Goal: Information Seeking & Learning: Find specific page/section

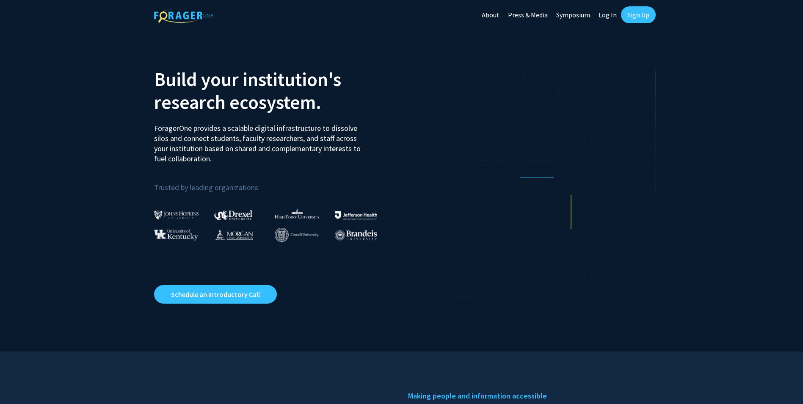
click at [606, 18] on link "Log In" at bounding box center [607, 15] width 27 height 30
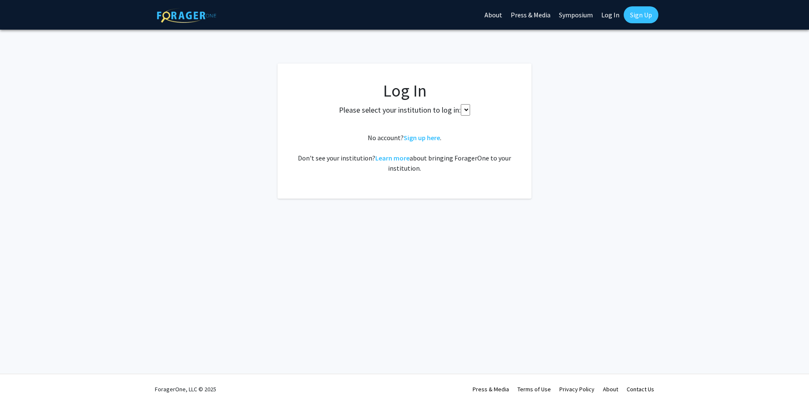
select select
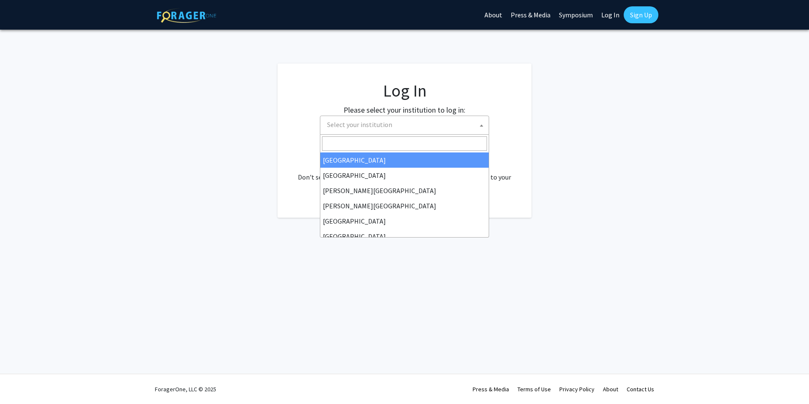
click at [412, 124] on span "Select your institution" at bounding box center [406, 124] width 165 height 17
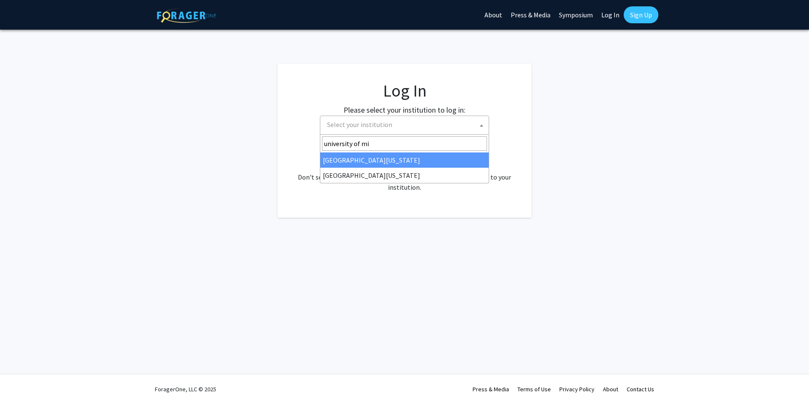
type input "university of mis"
select select "33"
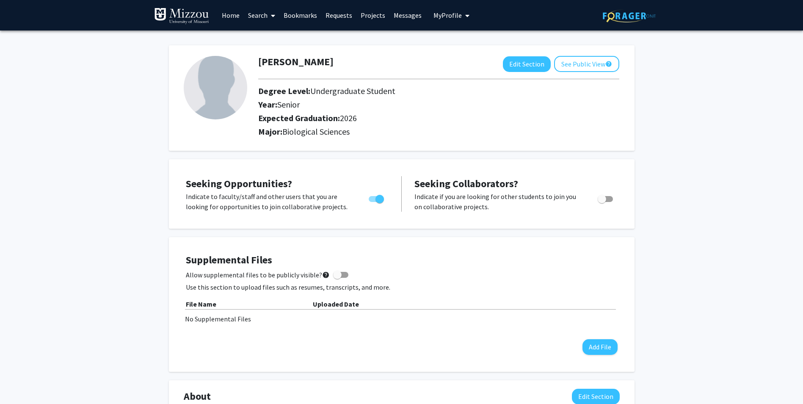
click at [265, 13] on link "Search" at bounding box center [262, 15] width 36 height 30
click at [286, 44] on span "Faculty/Staff" at bounding box center [275, 38] width 62 height 17
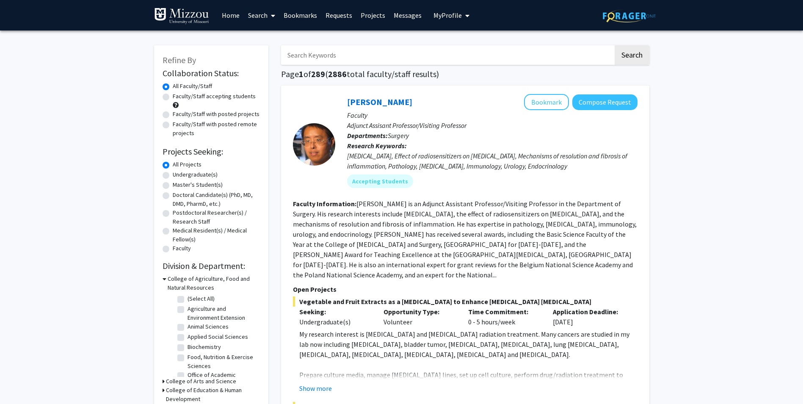
click at [328, 57] on input "Search Keywords" at bounding box center [447, 54] width 332 height 19
type input "[PERSON_NAME]"
click at [615, 45] on button "Search" at bounding box center [632, 54] width 35 height 19
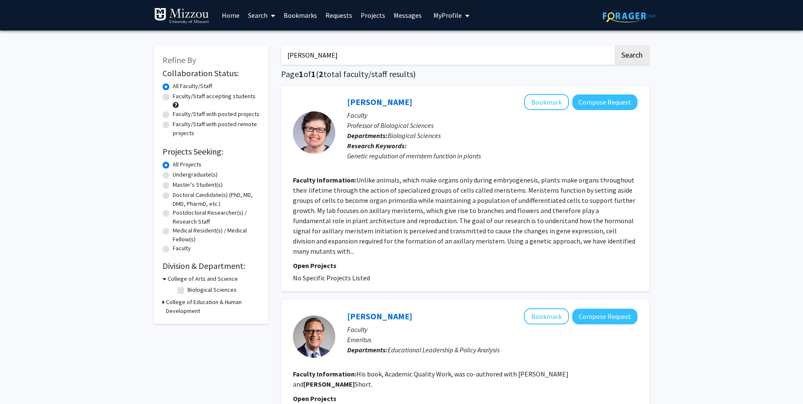
click at [420, 235] on section "Faculty Information: Unlike animals, which make organs only during embryogenesi…" at bounding box center [465, 215] width 345 height 81
click at [547, 216] on section "Faculty Information: Unlike animals, which make organs only during embryogenesi…" at bounding box center [465, 215] width 345 height 81
click at [621, 243] on fg-read-more "Unlike animals, which make organs only during embryogenesis, plants make organs…" at bounding box center [464, 216] width 342 height 80
click at [386, 98] on link "[PERSON_NAME]" at bounding box center [379, 102] width 65 height 11
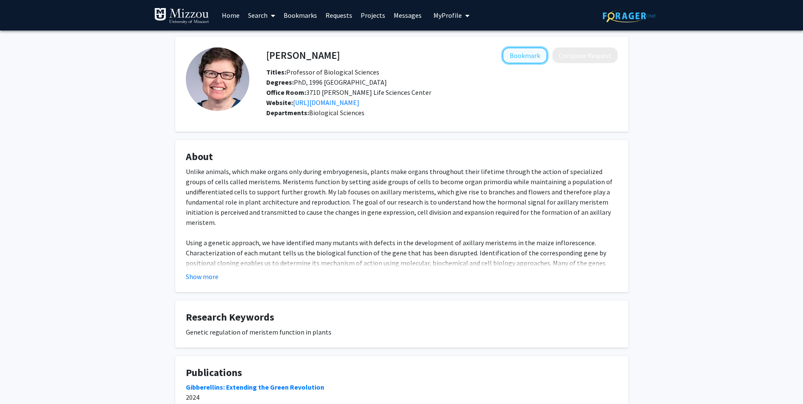
click at [530, 55] on button "Bookmark" at bounding box center [524, 55] width 45 height 16
click at [211, 281] on button "Show more" at bounding box center [202, 276] width 33 height 10
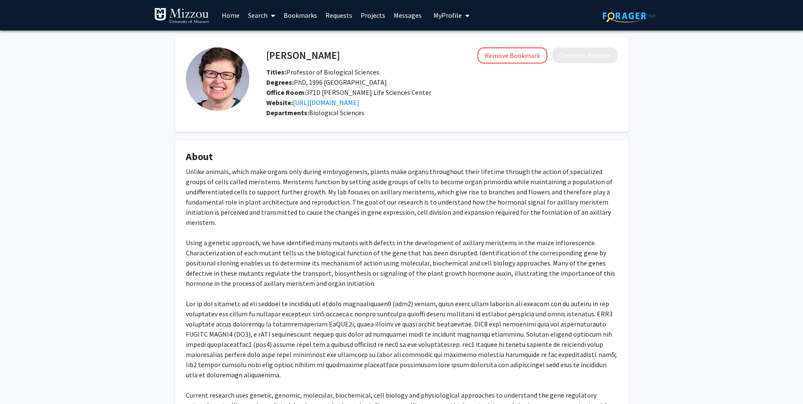
click at [271, 15] on icon at bounding box center [273, 15] width 4 height 7
click at [273, 42] on span "Faculty/Staff" at bounding box center [275, 38] width 62 height 17
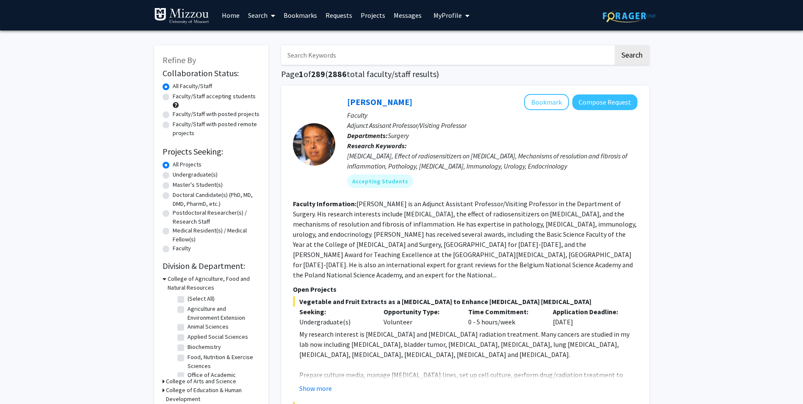
click at [363, 55] on input "Search Keywords" at bounding box center [447, 54] width 332 height 19
type input "[PERSON_NAME]"
click at [615, 45] on button "Search" at bounding box center [632, 54] width 35 height 19
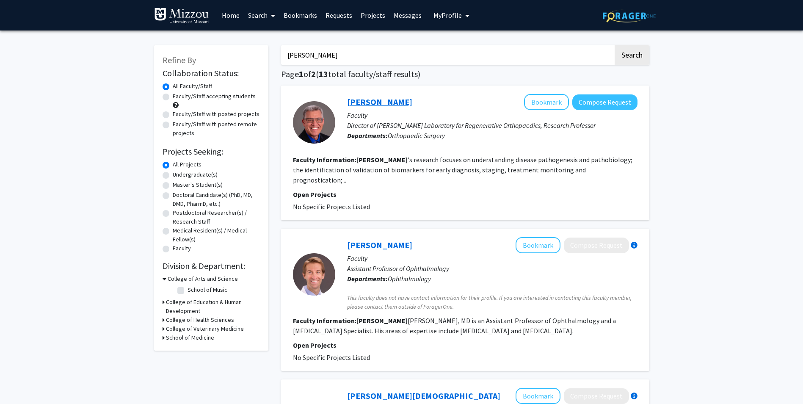
click at [379, 103] on link "[PERSON_NAME]" at bounding box center [379, 102] width 65 height 11
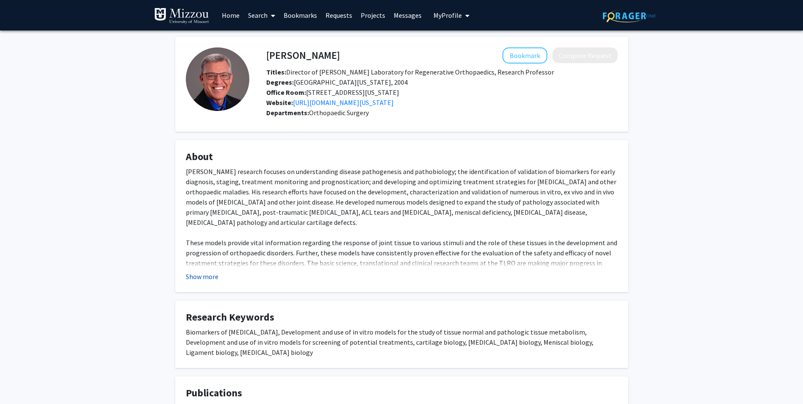
click at [203, 277] on button "Show more" at bounding box center [202, 276] width 33 height 10
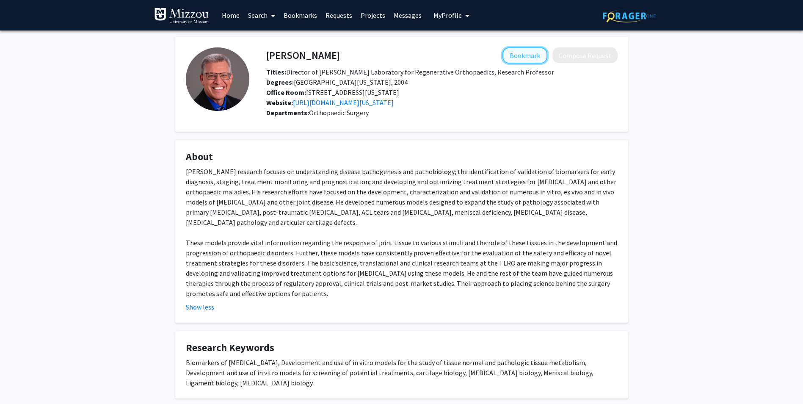
click at [528, 55] on button "Bookmark" at bounding box center [524, 55] width 45 height 16
click at [270, 16] on span at bounding box center [272, 16] width 8 height 30
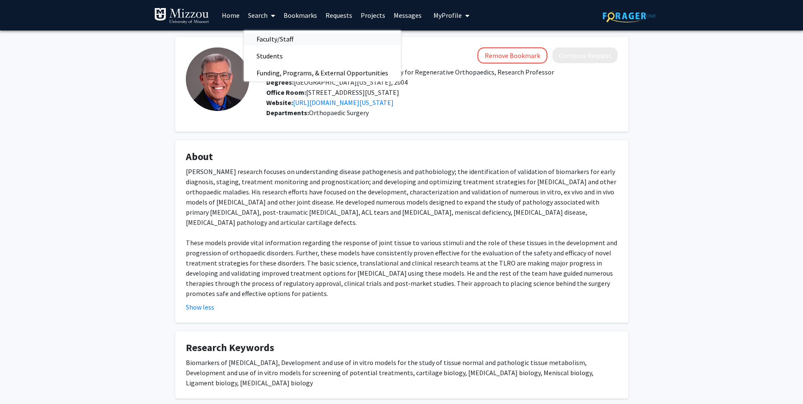
click at [278, 34] on span "Faculty/Staff" at bounding box center [275, 38] width 62 height 17
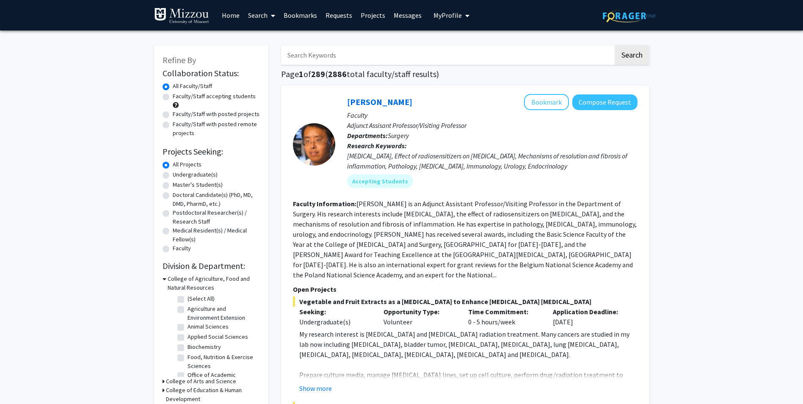
click at [348, 61] on input "Search Keywords" at bounding box center [447, 54] width 332 height 19
type input "[PERSON_NAME]"
click at [615, 45] on button "Search" at bounding box center [632, 54] width 35 height 19
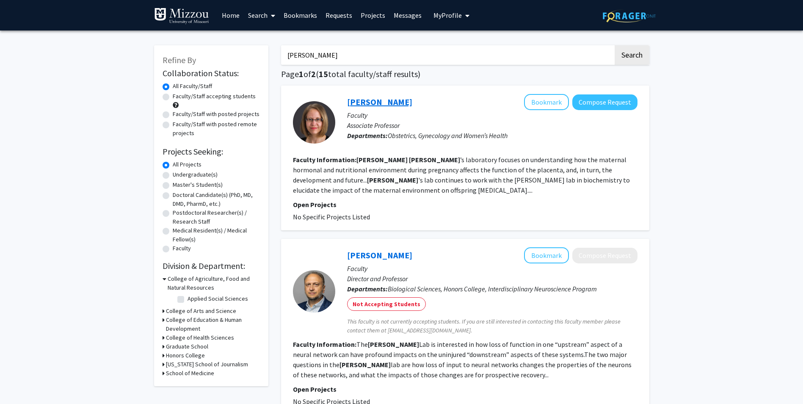
click at [356, 100] on link "[PERSON_NAME]" at bounding box center [379, 102] width 65 height 11
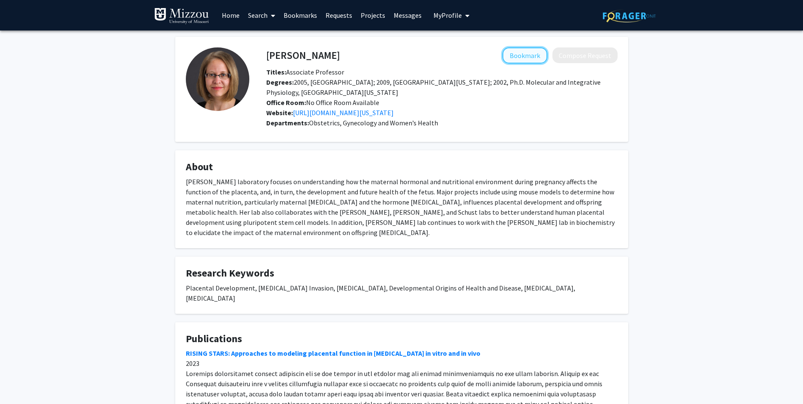
click at [510, 53] on button "Bookmark" at bounding box center [524, 55] width 45 height 16
click at [263, 16] on link "Search" at bounding box center [262, 15] width 36 height 30
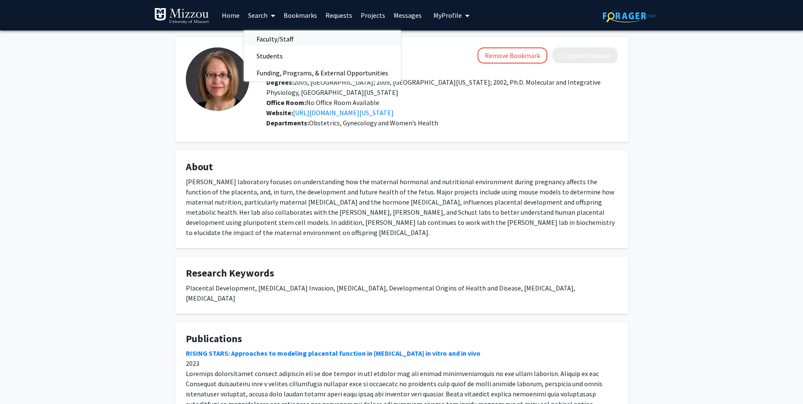
click at [282, 33] on span "Faculty/Staff" at bounding box center [275, 38] width 62 height 17
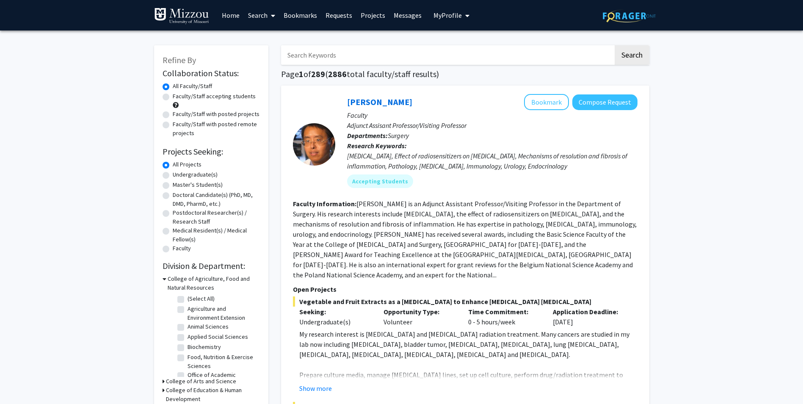
click at [322, 59] on input "Search Keywords" at bounding box center [447, 54] width 332 height 19
type input "[PERSON_NAME]"
click at [615, 45] on button "Search" at bounding box center [632, 54] width 35 height 19
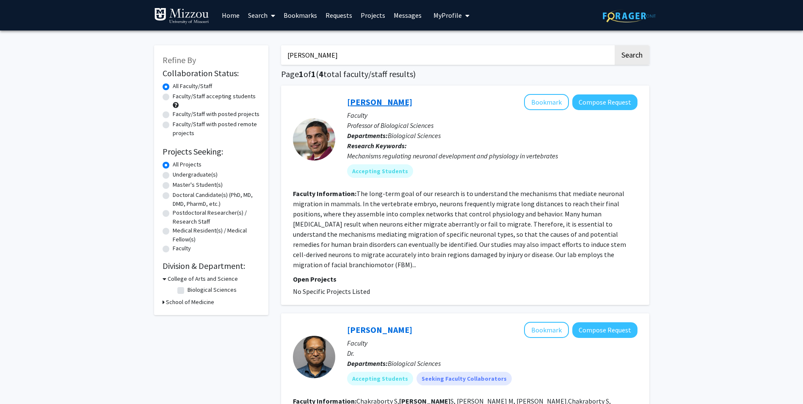
click at [389, 106] on link "[PERSON_NAME]" at bounding box center [379, 102] width 65 height 11
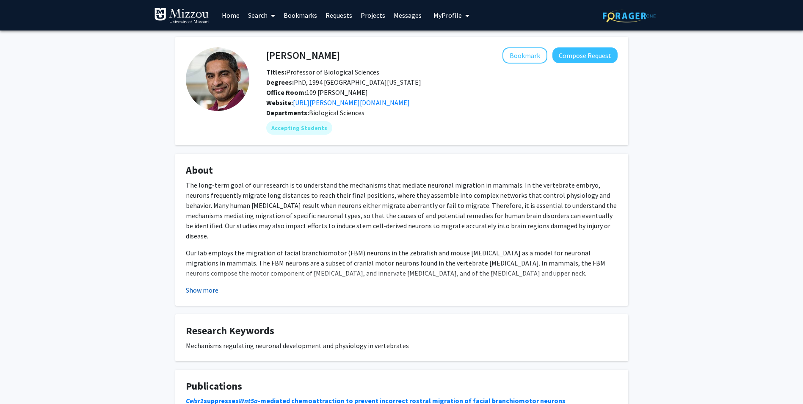
click at [198, 287] on button "Show more" at bounding box center [202, 290] width 33 height 10
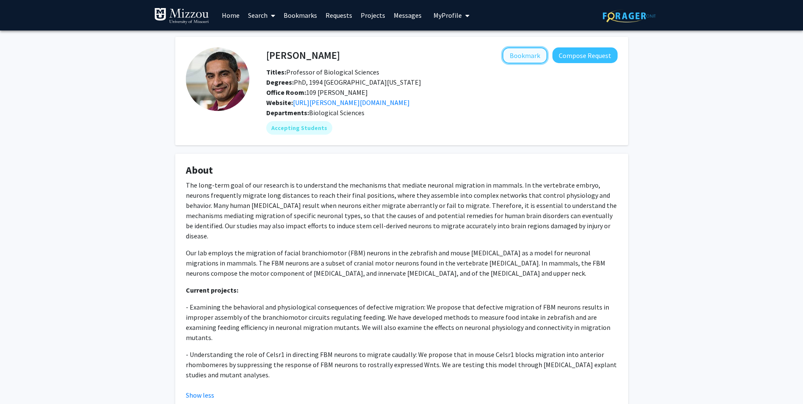
click at [506, 53] on button "Bookmark" at bounding box center [524, 55] width 45 height 16
click at [305, 10] on link "Bookmarks" at bounding box center [300, 15] width 42 height 30
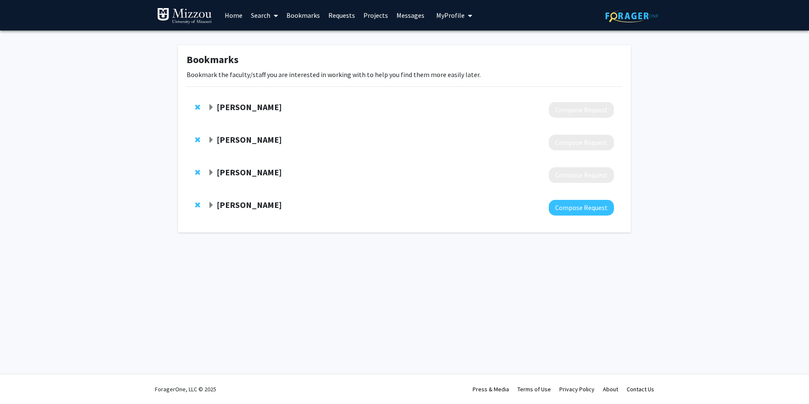
click at [253, 140] on strong "[PERSON_NAME]" at bounding box center [249, 139] width 65 height 11
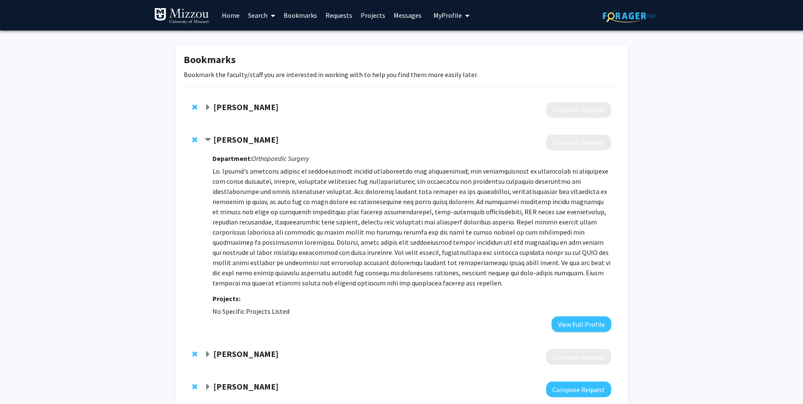
click at [299, 271] on p at bounding box center [411, 227] width 398 height 122
click at [253, 108] on strong "[PERSON_NAME]" at bounding box center [245, 107] width 65 height 11
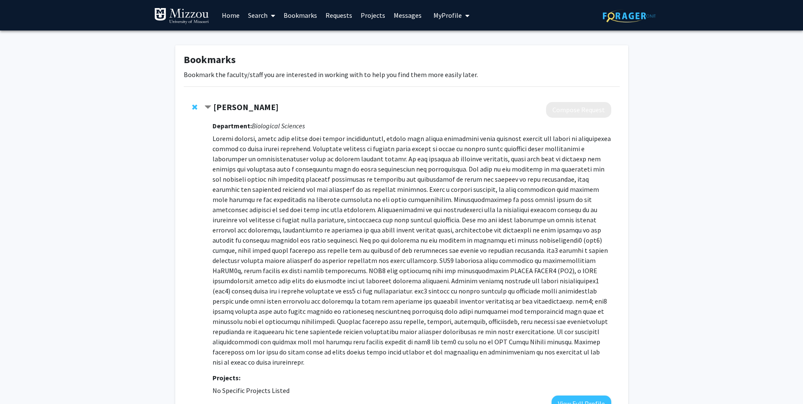
click at [268, 16] on span at bounding box center [272, 16] width 8 height 30
click at [280, 39] on span "Faculty/Staff" at bounding box center [275, 38] width 62 height 17
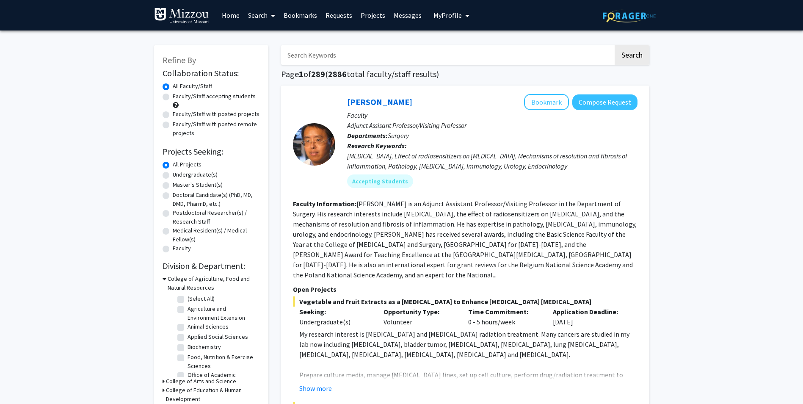
click at [338, 56] on input "Search Keywords" at bounding box center [447, 54] width 332 height 19
type input "pathology"
click at [615, 45] on button "Search" at bounding box center [632, 54] width 35 height 19
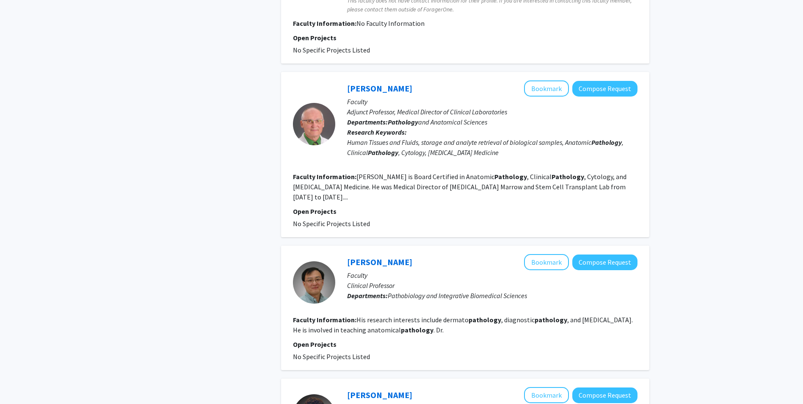
scroll to position [535, 0]
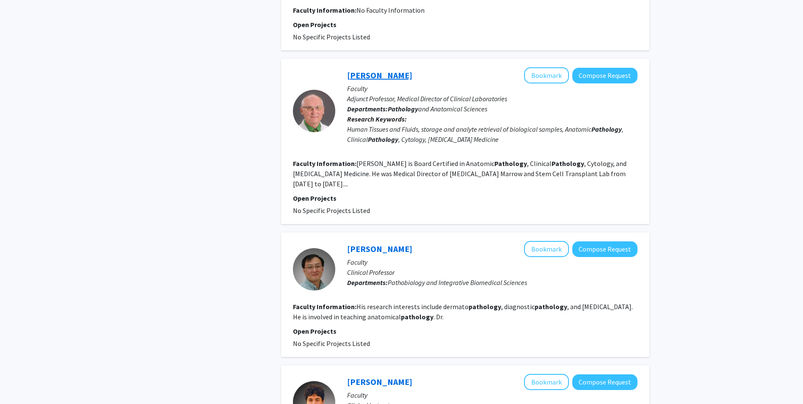
click at [374, 77] on link "[PERSON_NAME]" at bounding box center [379, 75] width 65 height 11
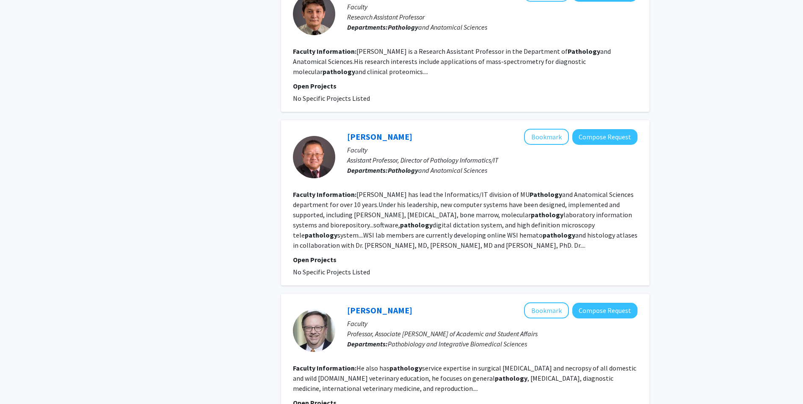
scroll to position [1296, 0]
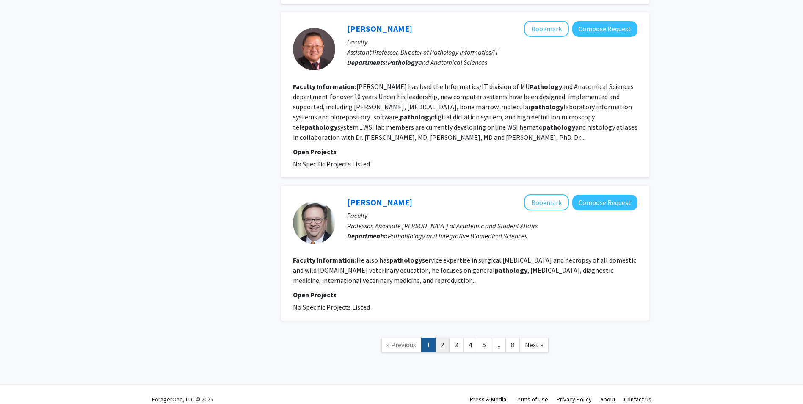
click at [438, 337] on link "2" at bounding box center [442, 344] width 14 height 15
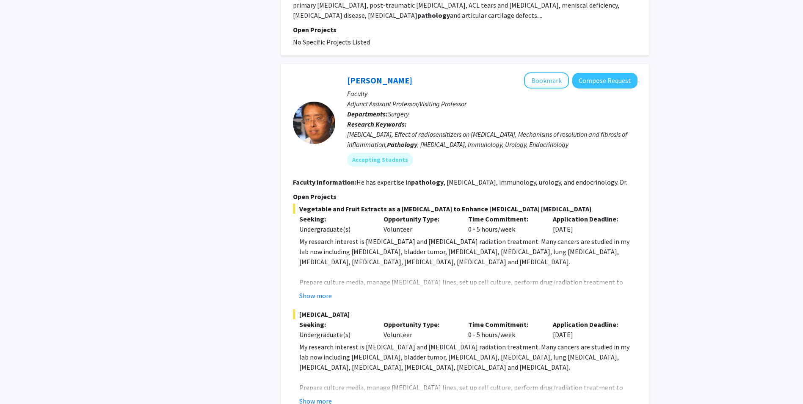
scroll to position [804, 0]
click at [331, 290] on button "Show more" at bounding box center [315, 295] width 33 height 10
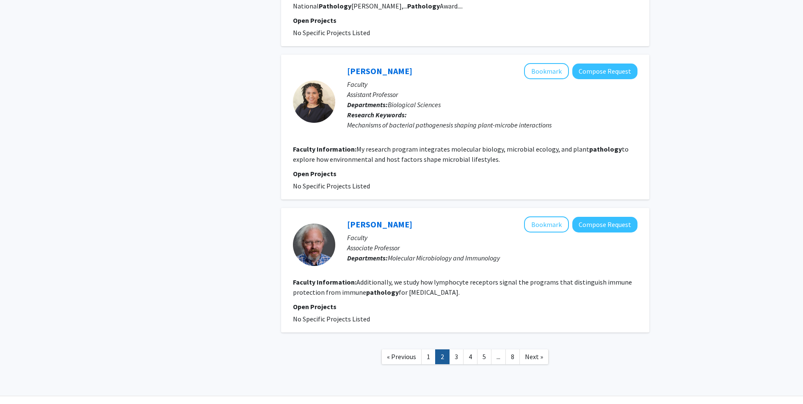
scroll to position [1681, 0]
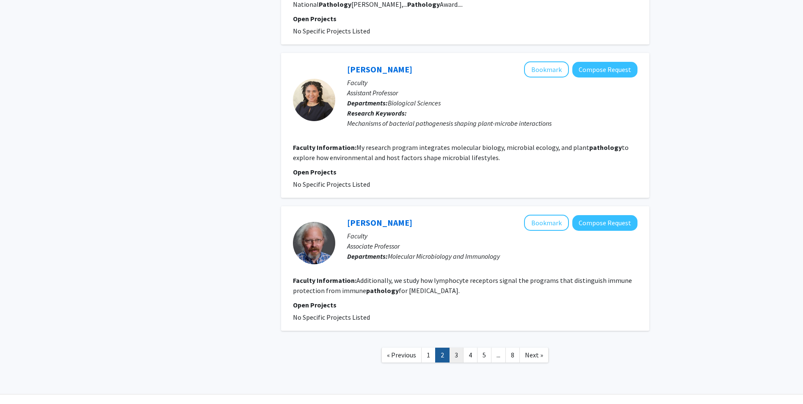
click at [452, 348] on link "3" at bounding box center [456, 355] width 14 height 15
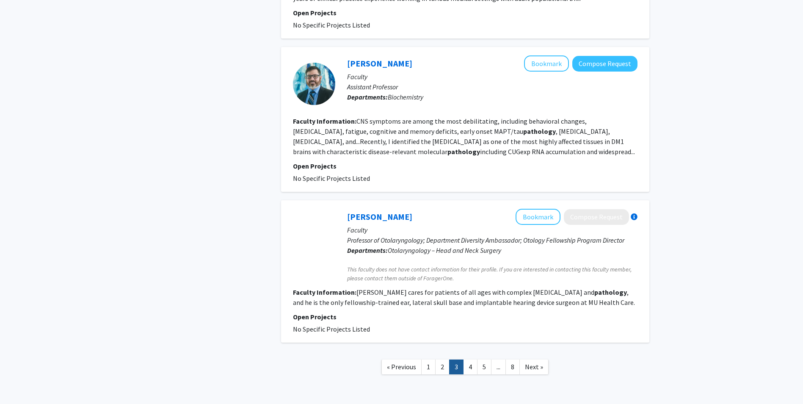
scroll to position [1262, 0]
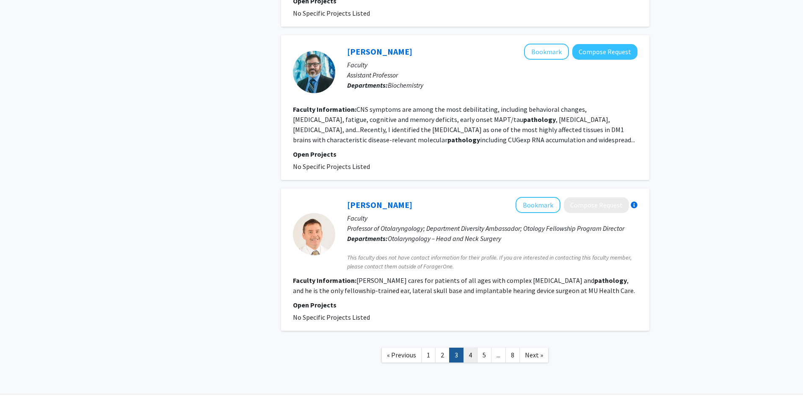
click at [472, 348] on link "4" at bounding box center [470, 355] width 14 height 15
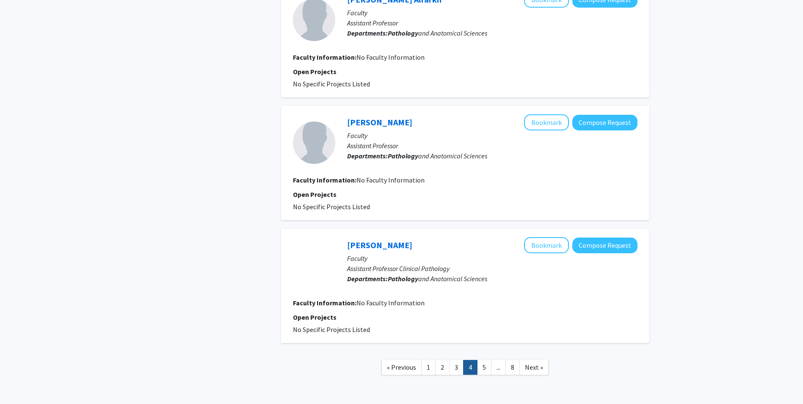
scroll to position [1227, 0]
click at [403, 239] on link "[PERSON_NAME]" at bounding box center [379, 244] width 65 height 11
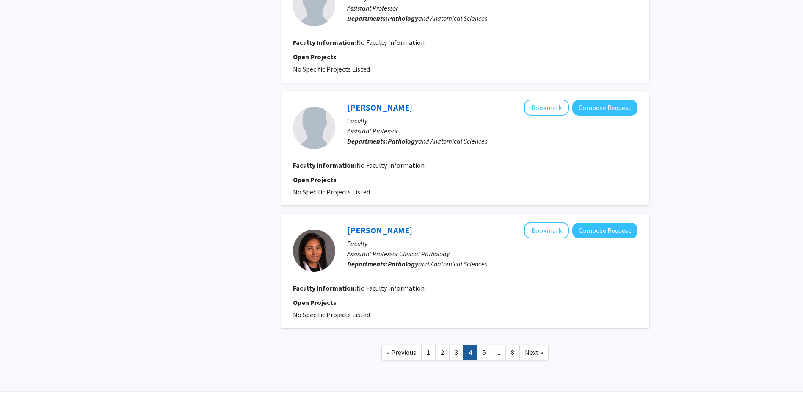
scroll to position [1249, 0]
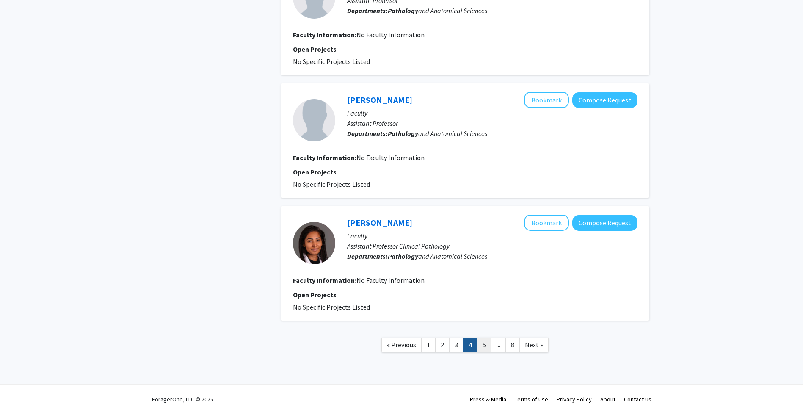
click at [488, 340] on link "5" at bounding box center [484, 344] width 14 height 15
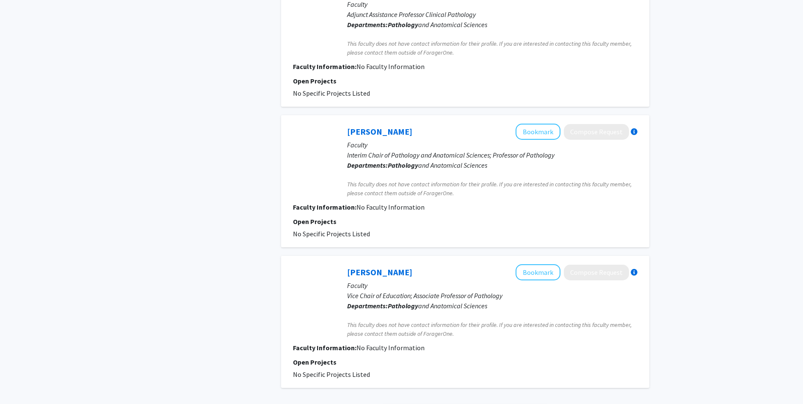
scroll to position [1143, 0]
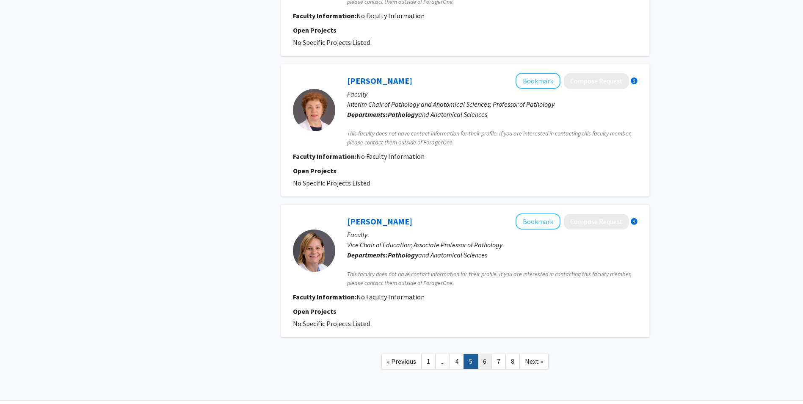
click at [488, 359] on link "6" at bounding box center [484, 361] width 14 height 15
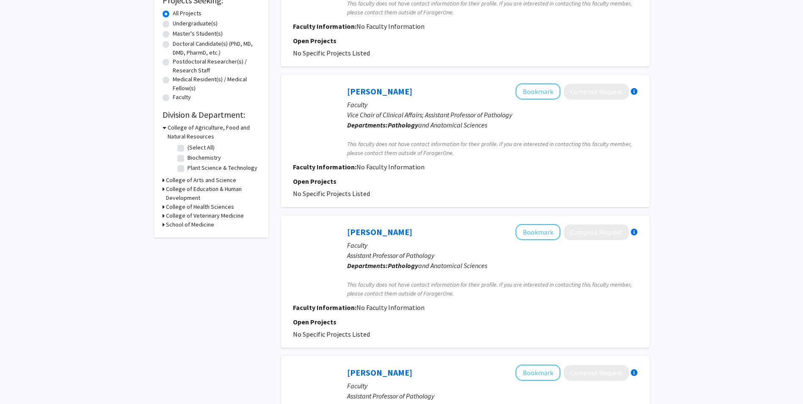
scroll to position [169, 0]
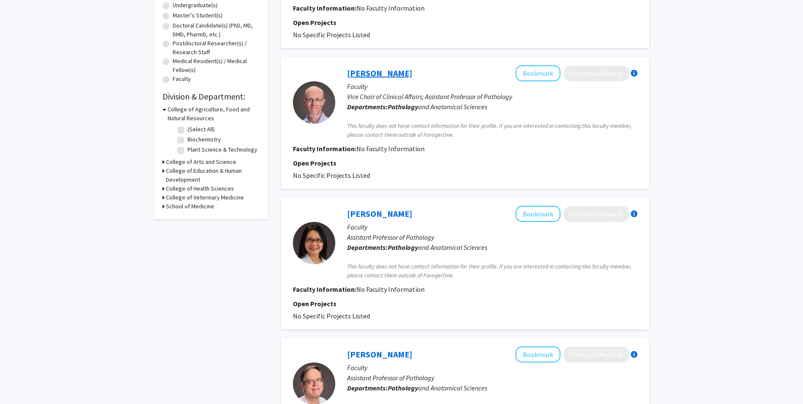
click at [380, 76] on link "[PERSON_NAME]" at bounding box center [379, 73] width 65 height 11
